Goal: Task Accomplishment & Management: Use online tool/utility

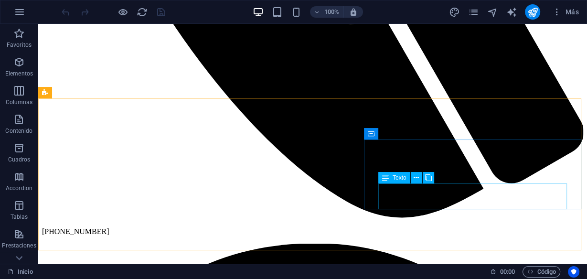
scroll to position [536, 0]
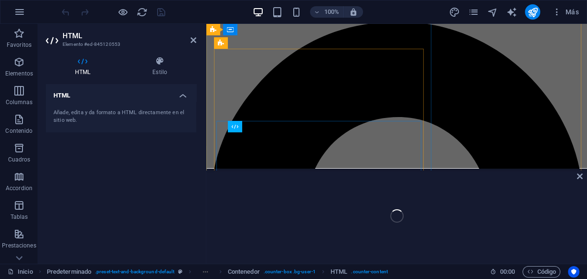
scroll to position [708, 0]
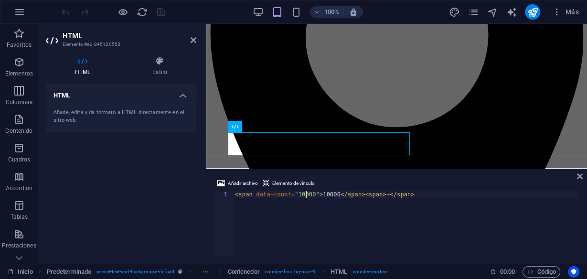
click at [306, 194] on div "< span data-count = "10000" > 10000 </ span > < span > + </ span >" at bounding box center [406, 230] width 346 height 78
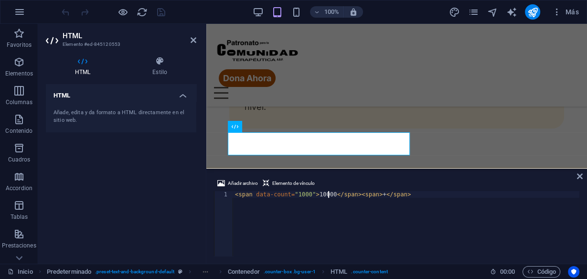
click at [327, 194] on div "< span data-count = "1000" > 10000 </ span > < span > + </ span >" at bounding box center [406, 230] width 346 height 78
type textarea "<span data-count="1000">1000</span><span>+</span>"
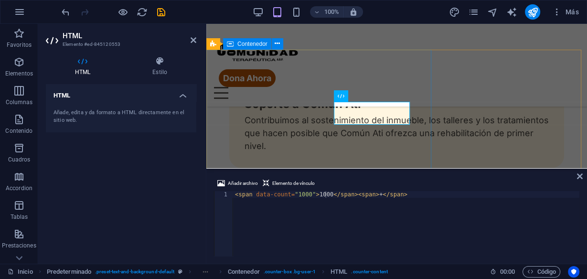
scroll to position [669, 0]
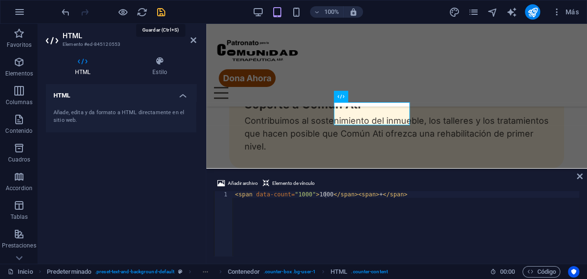
click at [160, 14] on icon "save" at bounding box center [161, 12] width 11 height 11
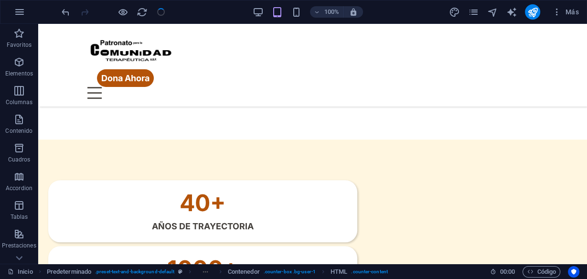
scroll to position [650, 0]
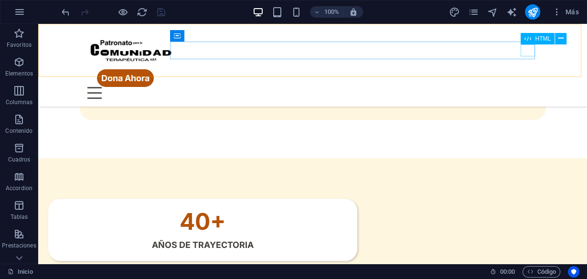
click at [532, 87] on div "Menu" at bounding box center [312, 93] width 451 height 12
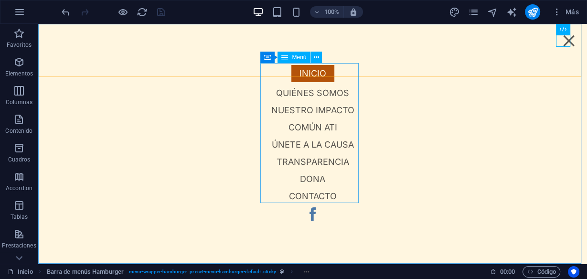
click at [330, 109] on nav "Inicio Quiénes somos Nuestro impacto Común Ati Únete a la causa Transparencia D…" at bounding box center [312, 134] width 99 height 142
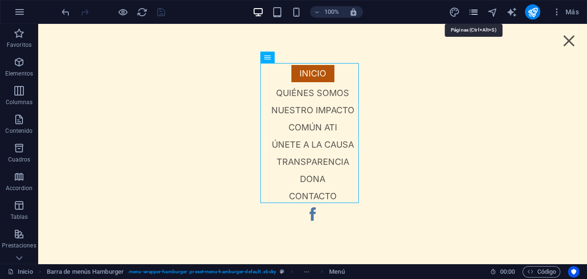
click at [476, 11] on icon "pages" at bounding box center [473, 12] width 11 height 11
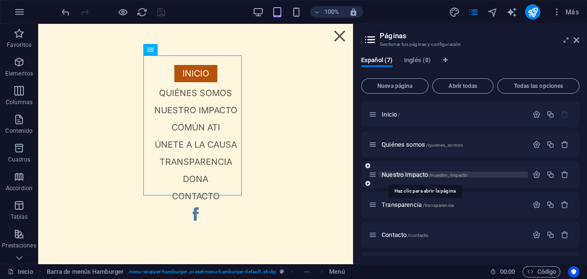
click at [414, 175] on span "Nuestro Impacto /nuestro_impacto" at bounding box center [425, 174] width 86 height 7
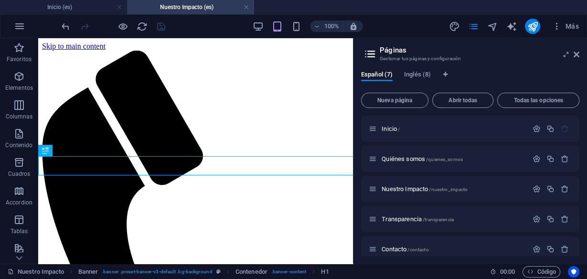
scroll to position [0, 0]
click at [574, 57] on icon at bounding box center [577, 55] width 6 height 8
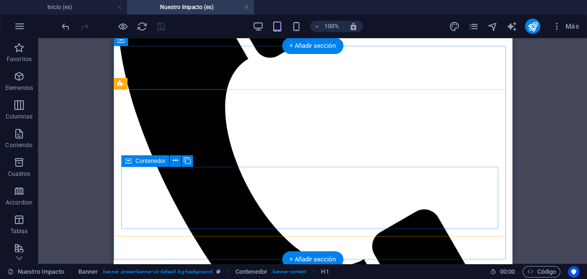
scroll to position [151, 0]
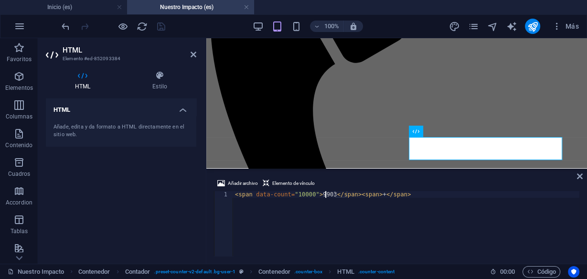
click at [325, 194] on div "< span data-count = "10000" > 9903 </ span > < span > + </ span >" at bounding box center [406, 230] width 346 height 78
click at [306, 194] on div "< span data-count = "10000" > 1000 </ span > < span > + </ span >" at bounding box center [406, 230] width 346 height 78
type textarea "<span data-count="1000">1000</span><span>+</span>"
click at [429, 199] on div "< span data-count = "1000" > 1000 </ span > < span > + </ span >" at bounding box center [406, 230] width 346 height 78
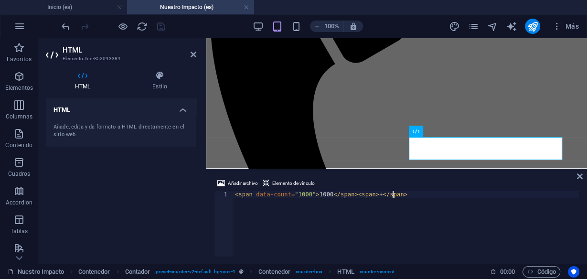
click at [457, 242] on div "< span data-count = "1000" > 1000 </ span > < span > + </ span >" at bounding box center [406, 230] width 346 height 78
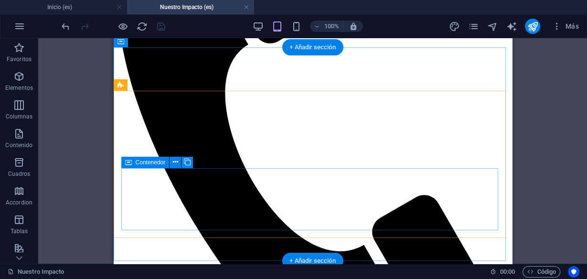
scroll to position [179, 0]
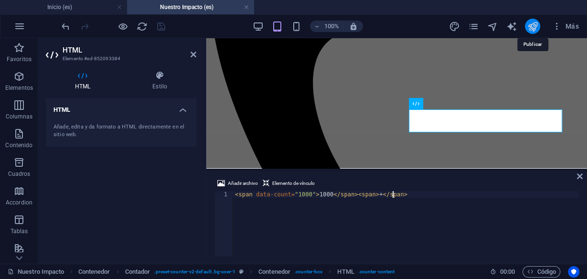
click at [529, 29] on icon "publish" at bounding box center [533, 26] width 11 height 11
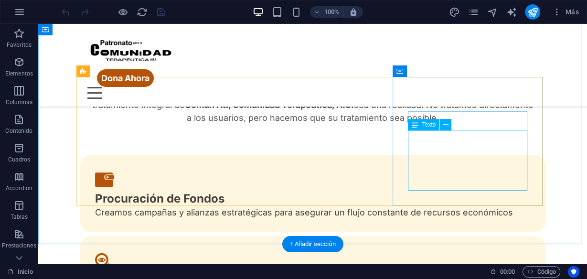
scroll to position [303, 0]
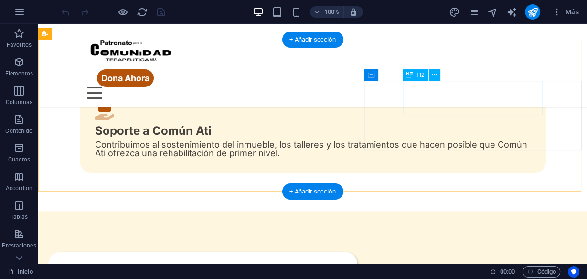
scroll to position [562, 0]
